Goal: Task Accomplishment & Management: Manage account settings

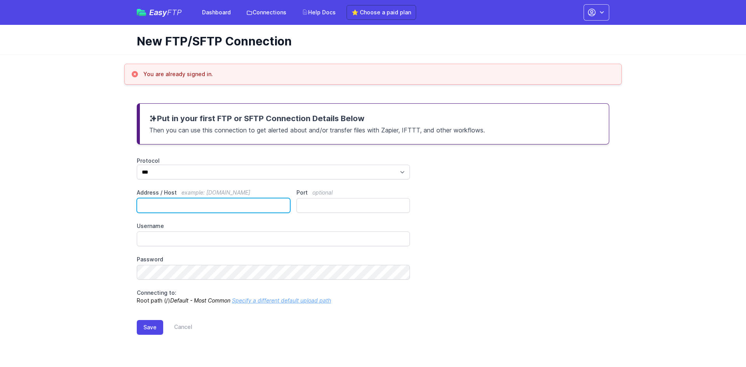
click at [210, 205] on input "Address / Host example: ftp.mydomain.com" at bounding box center [213, 205] width 153 height 15
type input "**********"
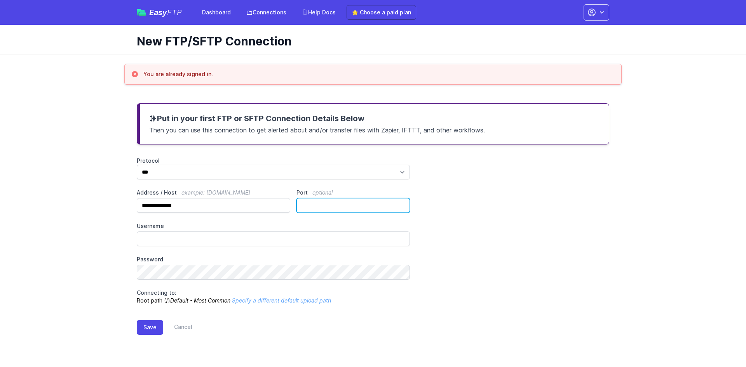
type input "*"
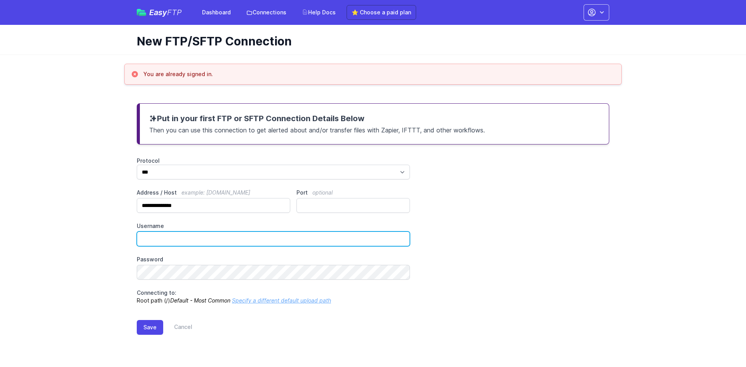
click at [150, 244] on input "Username" at bounding box center [273, 238] width 273 height 15
type input "********"
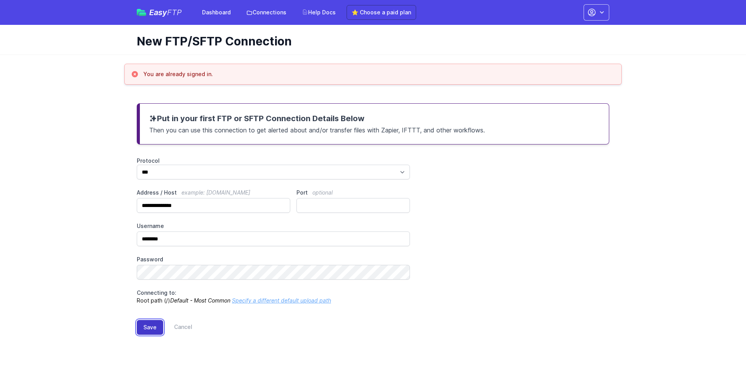
click at [144, 330] on button "Save" at bounding box center [150, 327] width 26 height 15
click at [145, 330] on button "Save" at bounding box center [150, 327] width 26 height 15
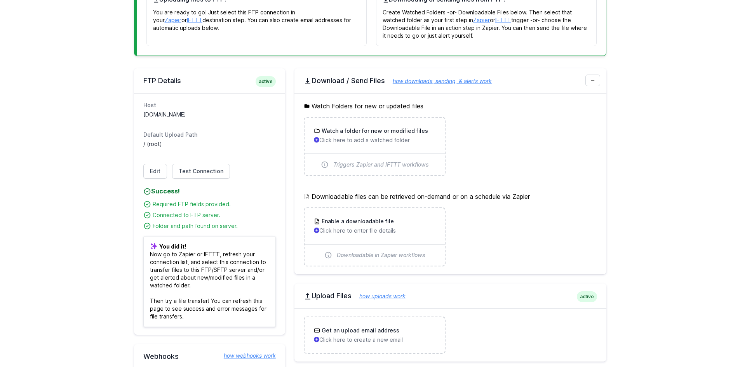
scroll to position [194, 0]
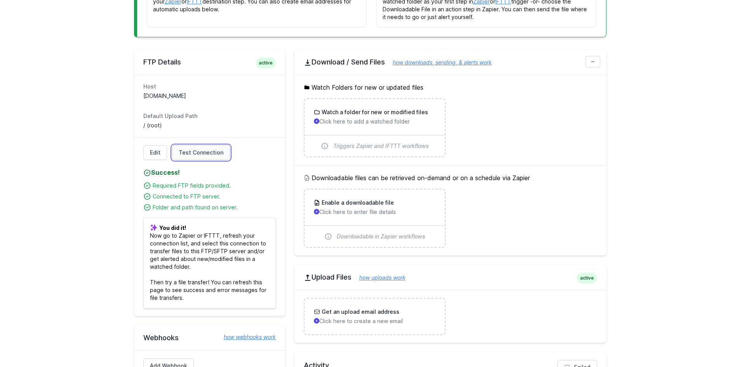
click at [175, 157] on link "Test Connection" at bounding box center [201, 152] width 58 height 15
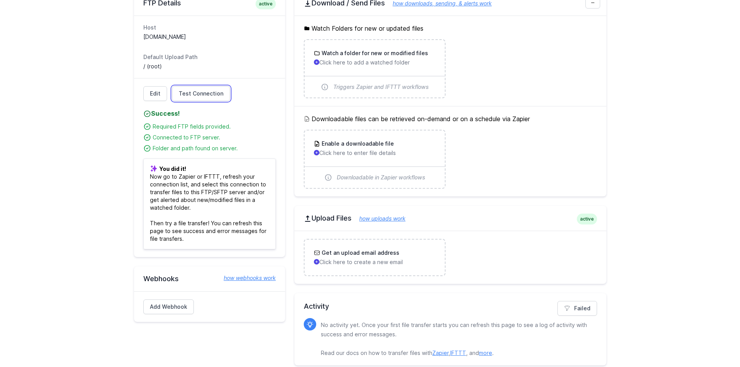
scroll to position [261, 0]
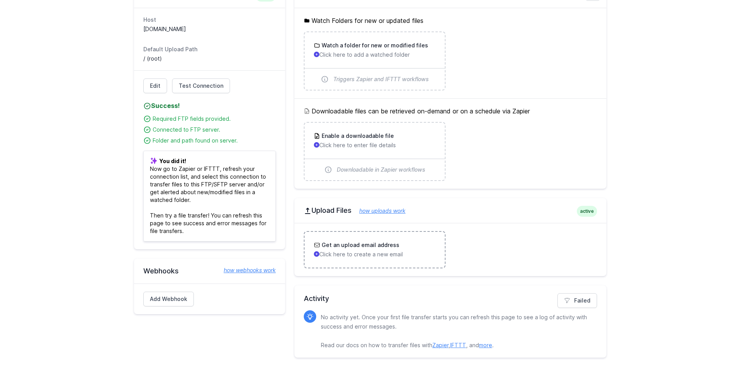
click at [421, 250] on div "Get an upload email address Click here to create a new email" at bounding box center [375, 249] width 122 height 17
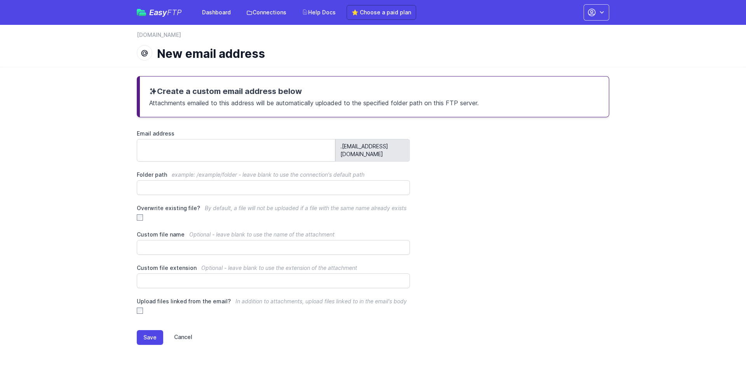
click at [175, 336] on link "Cancel" at bounding box center [177, 337] width 29 height 15
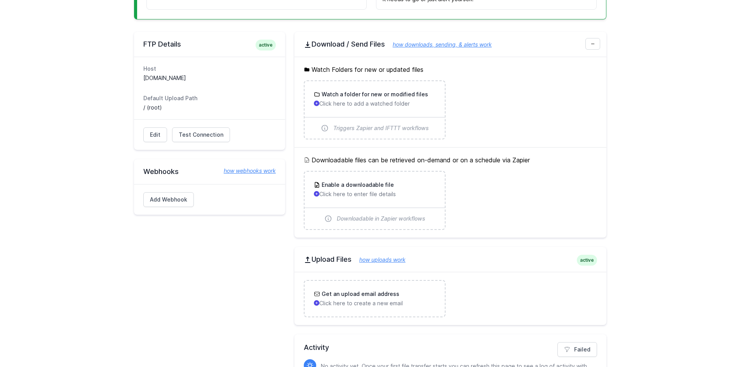
scroll to position [105, 0]
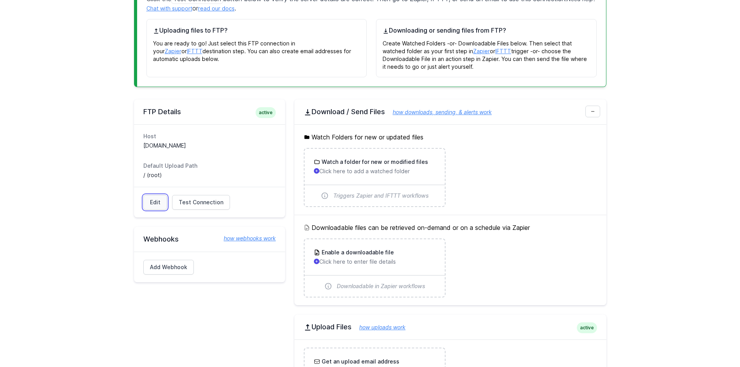
click at [157, 204] on link "Edit" at bounding box center [155, 202] width 24 height 15
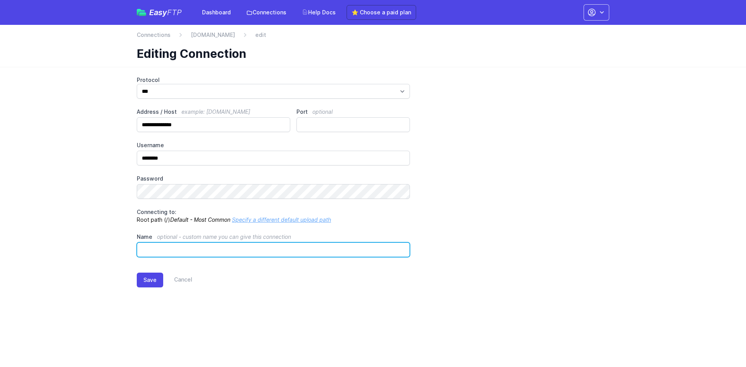
click at [226, 249] on input "Name optional - custom name you can give this connection" at bounding box center [273, 249] width 273 height 15
drag, startPoint x: 197, startPoint y: 250, endPoint x: 174, endPoint y: 230, distance: 30.2
click at [197, 251] on input "Name optional - custom name you can give this connection" at bounding box center [273, 249] width 273 height 15
type input "**********"
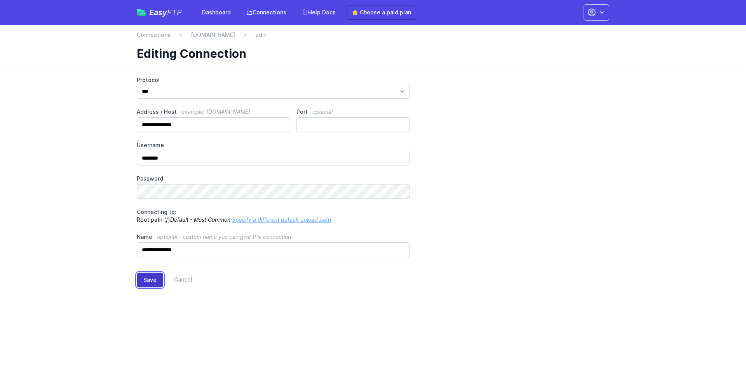
click at [145, 280] on button "Save" at bounding box center [150, 280] width 26 height 15
